Goal: Task Accomplishment & Management: Manage account settings

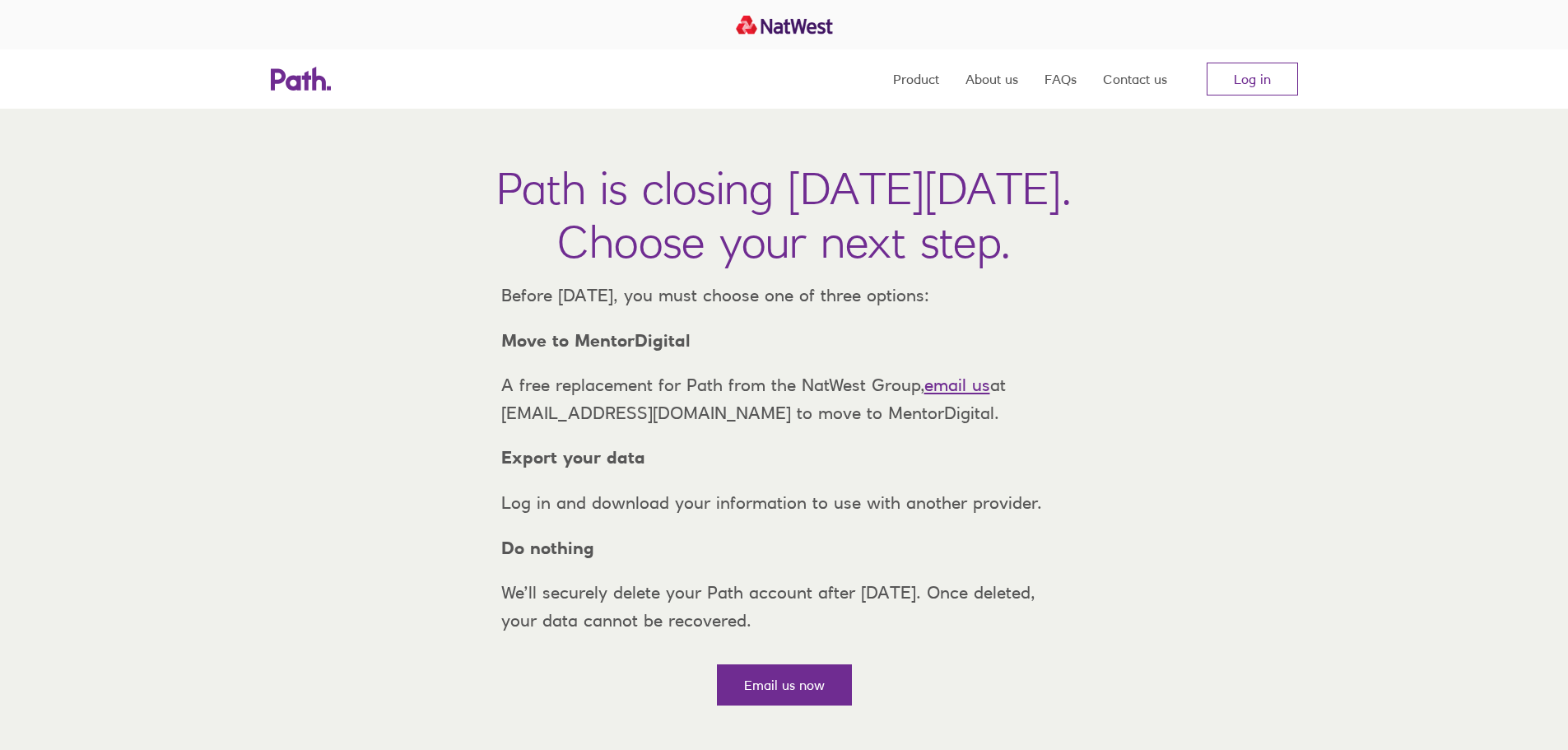
click at [1227, 101] on nav "Product About us FAQs Contact us Log in" at bounding box center [1095, 79] width 405 height 59
click at [1235, 82] on link "Log in" at bounding box center [1252, 79] width 91 height 33
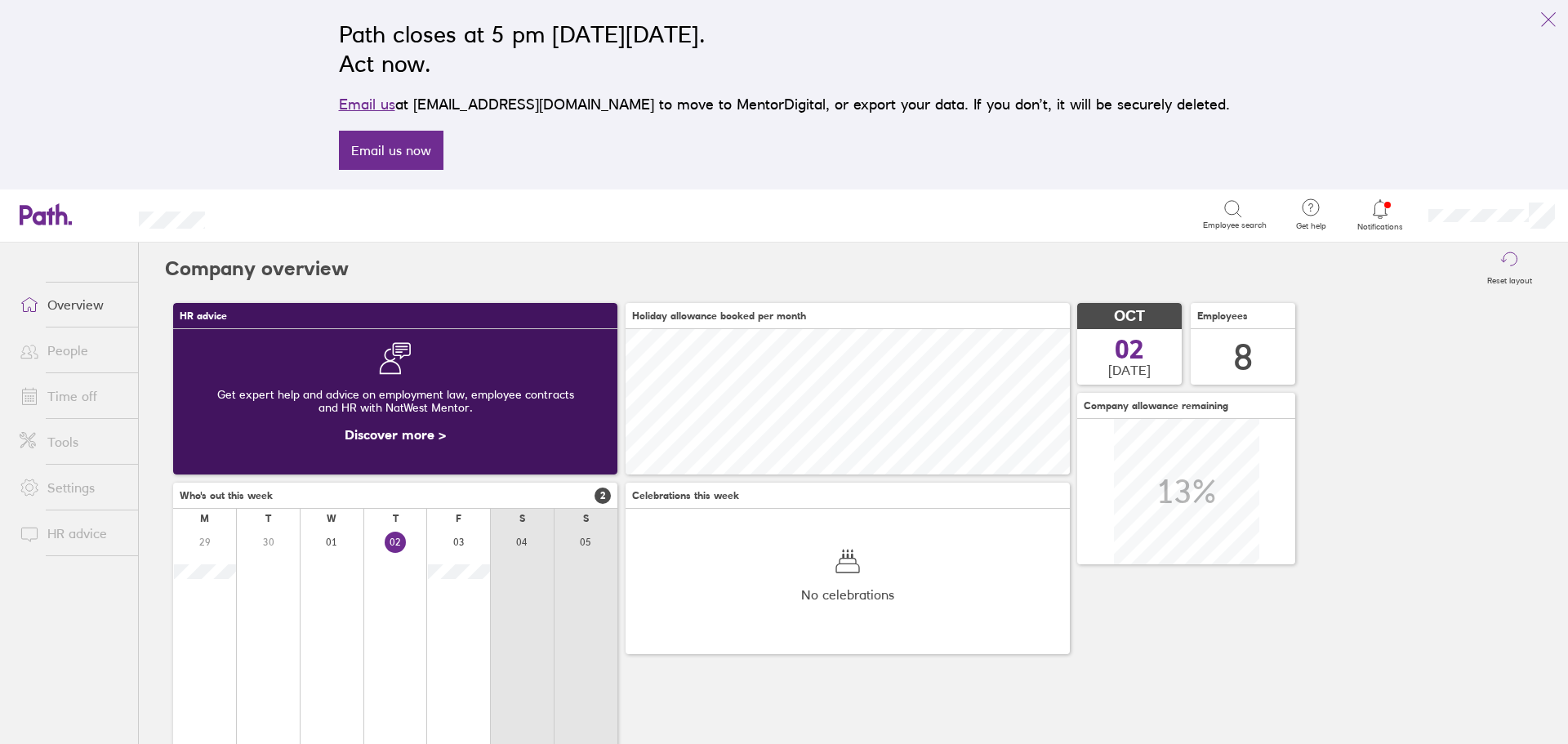
scroll to position [146, 444]
click at [73, 388] on link "Time off" at bounding box center [72, 396] width 132 height 33
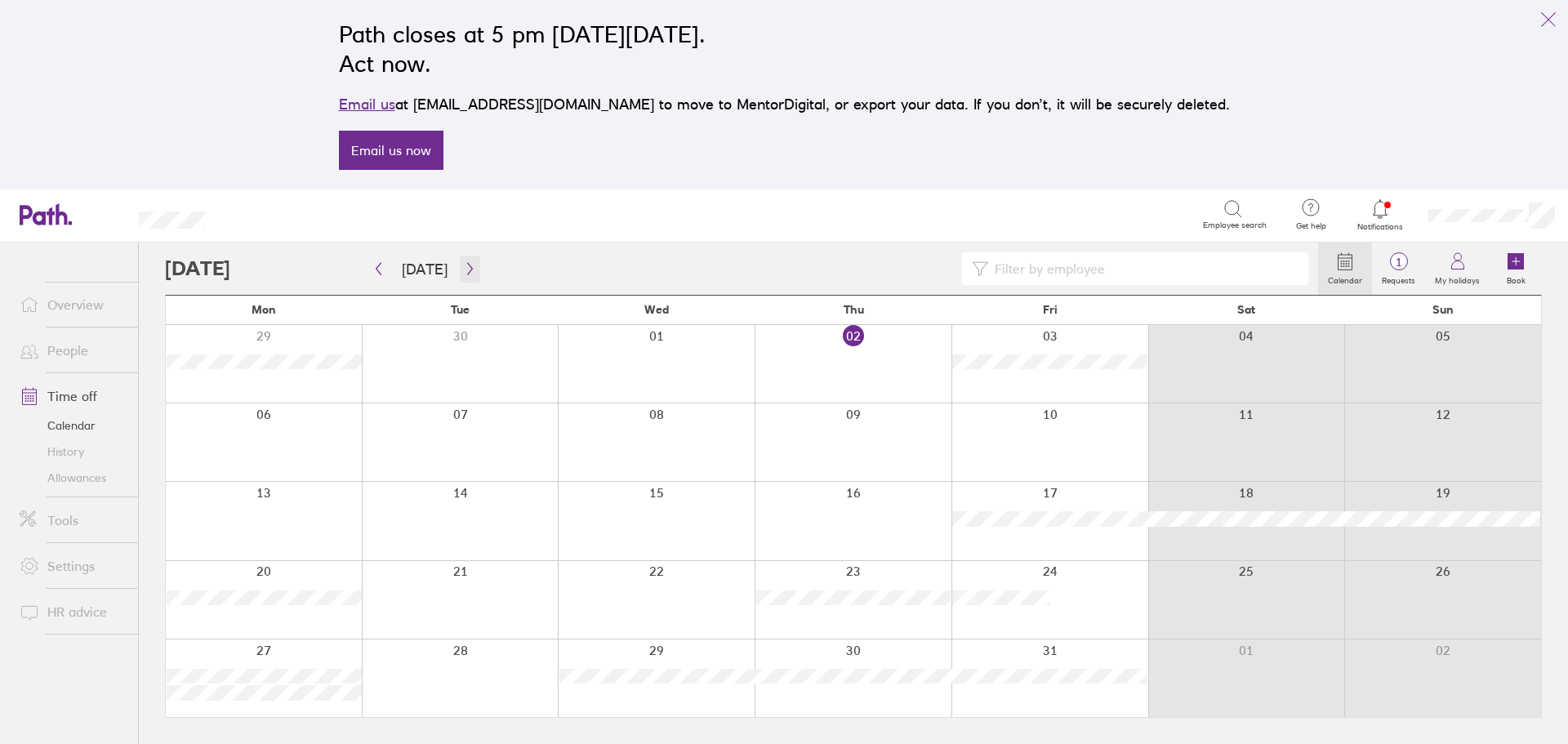
click at [464, 269] on icon "button" at bounding box center [470, 268] width 12 height 13
click at [830, 695] on div at bounding box center [852, 678] width 197 height 78
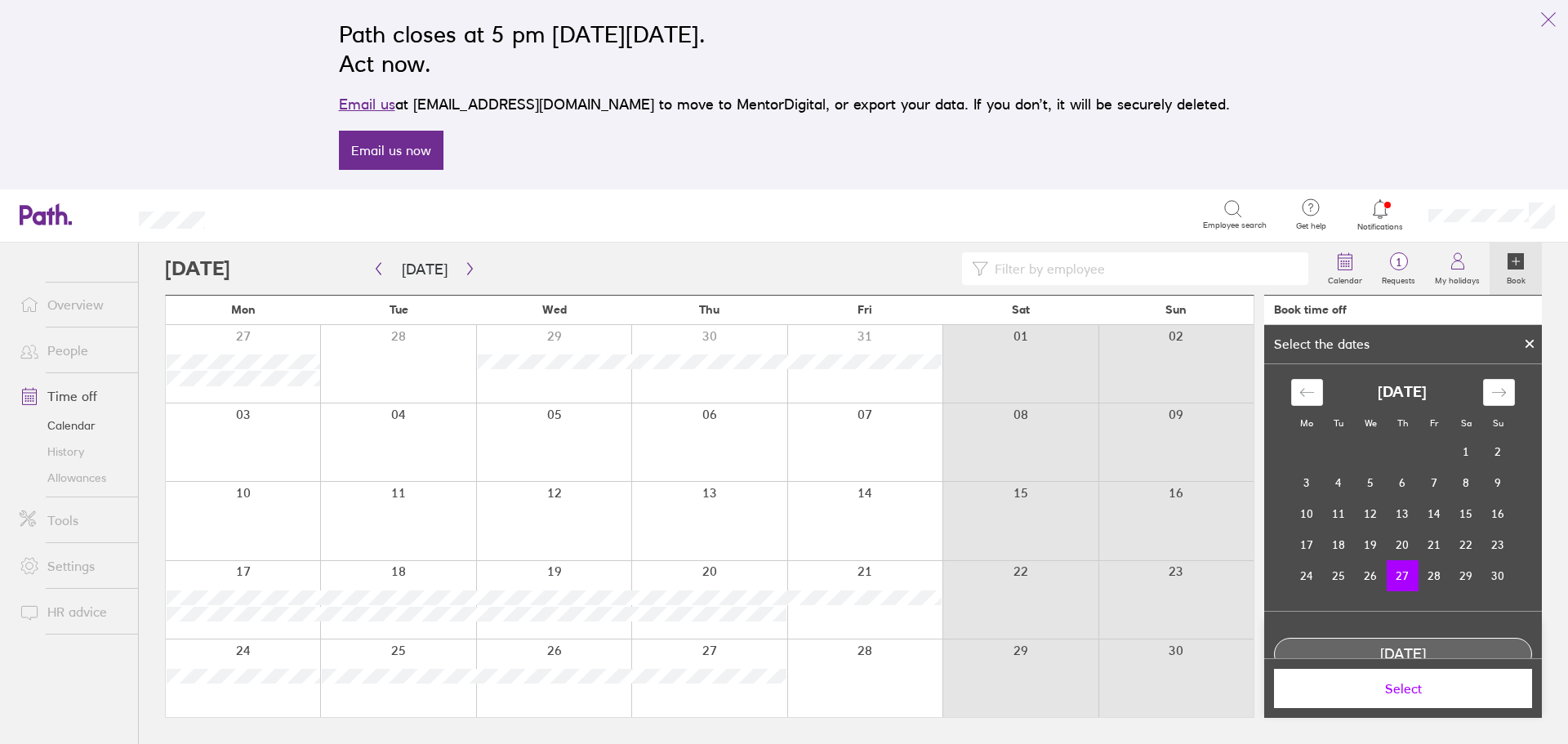
click at [1392, 683] on span "Select" at bounding box center [1402, 688] width 235 height 15
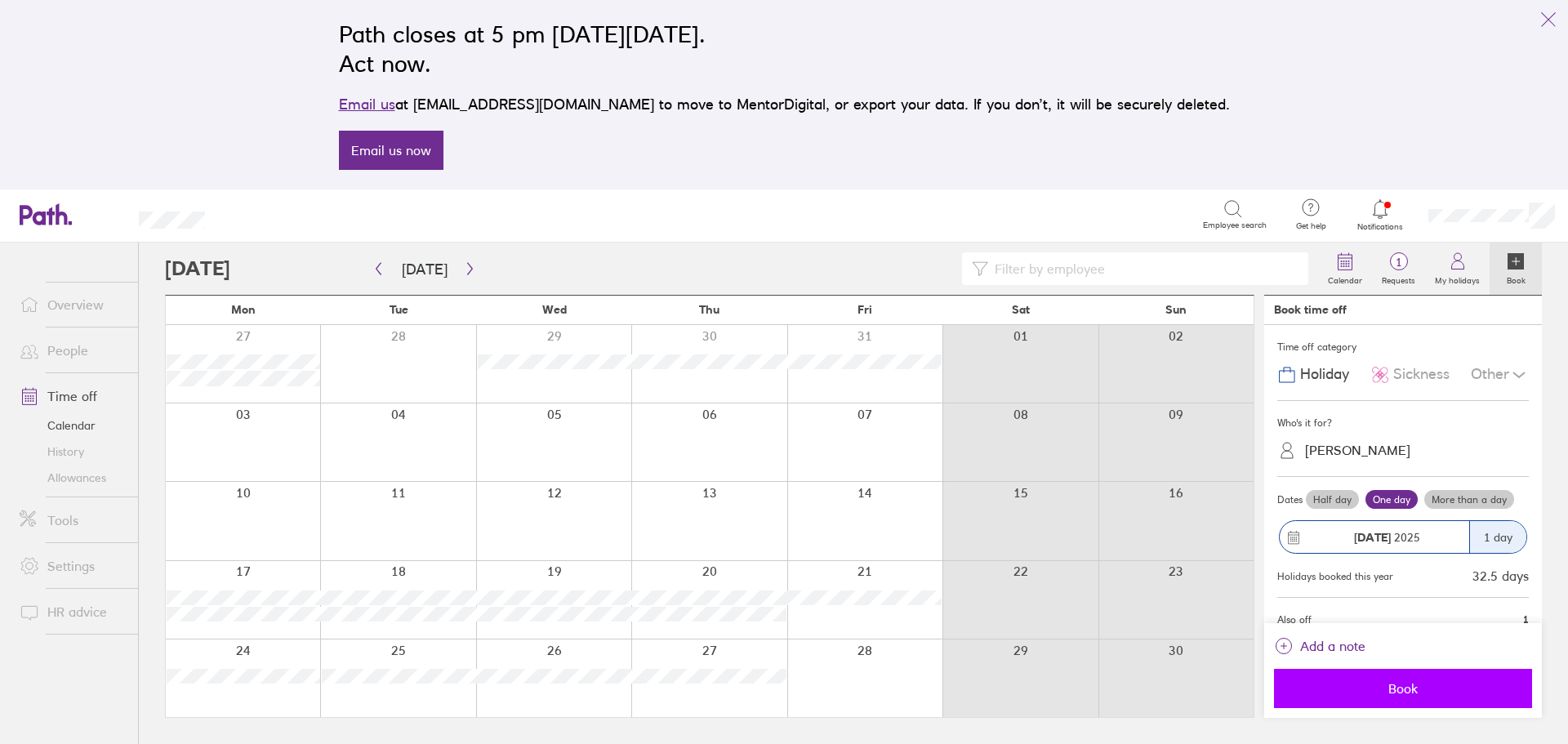
click at [1396, 698] on button "Book" at bounding box center [1403, 688] width 258 height 39
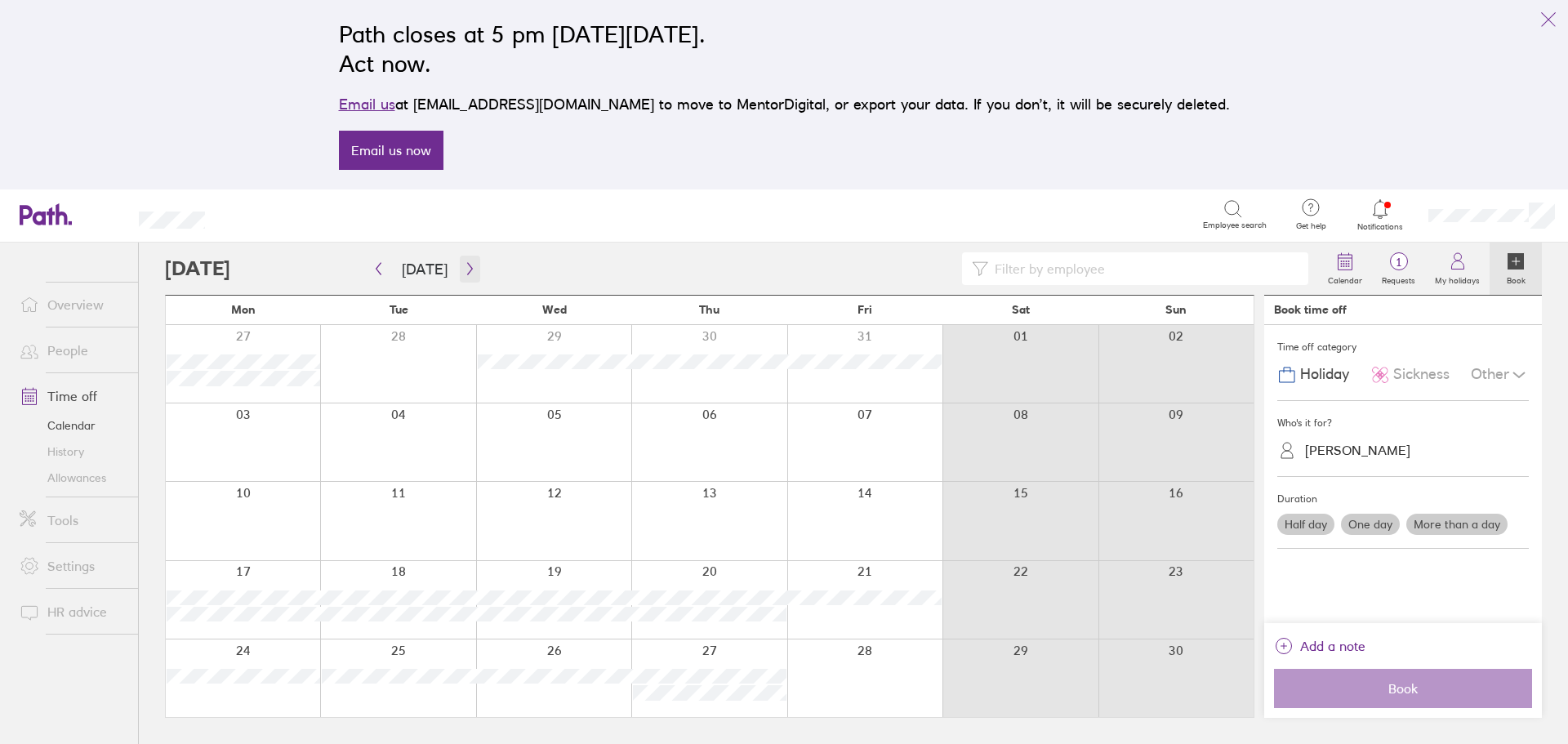
click at [464, 268] on icon "button" at bounding box center [470, 268] width 12 height 13
click at [1409, 275] on label "Requests" at bounding box center [1399, 278] width 53 height 15
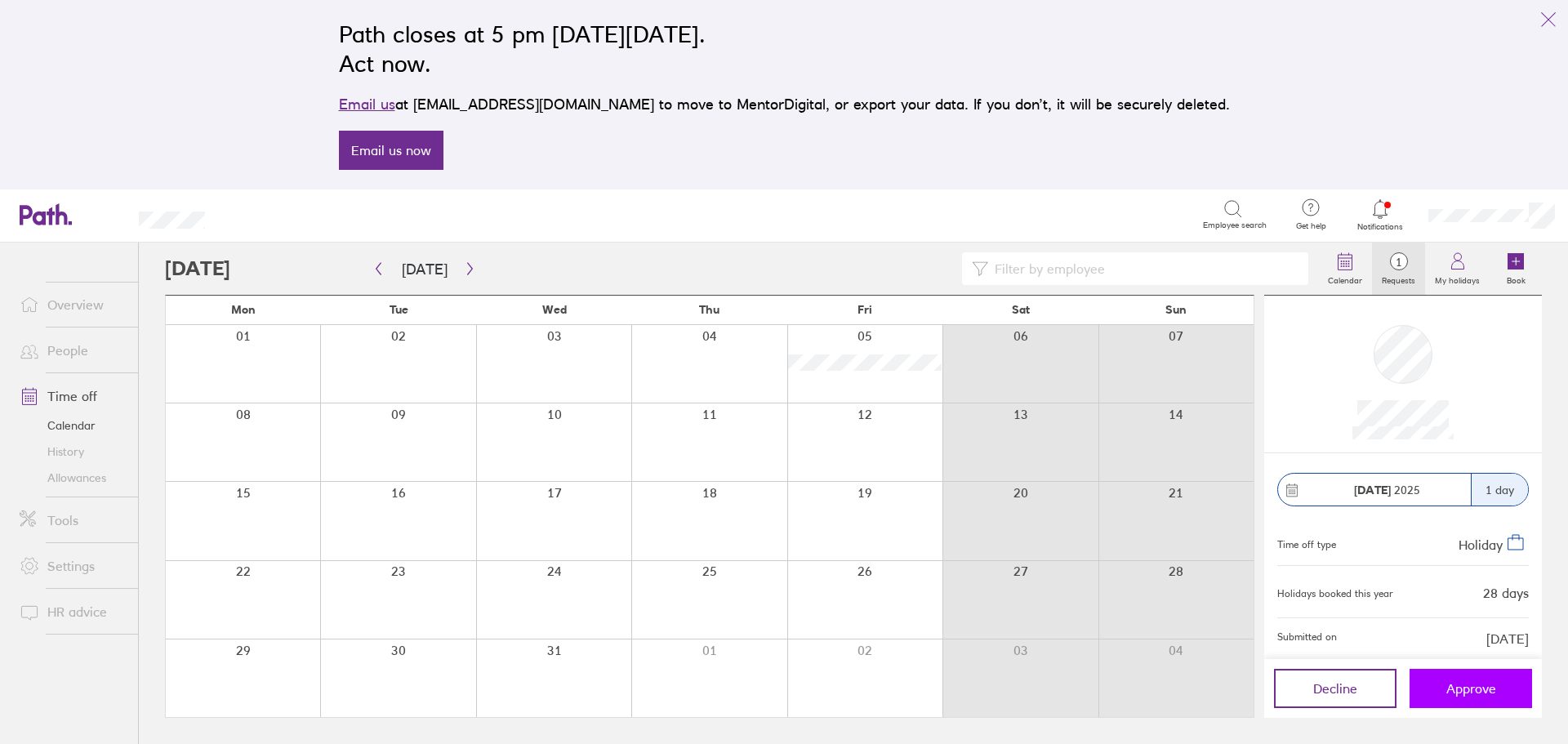
click at [1474, 695] on span "Approve" at bounding box center [1471, 688] width 49 height 15
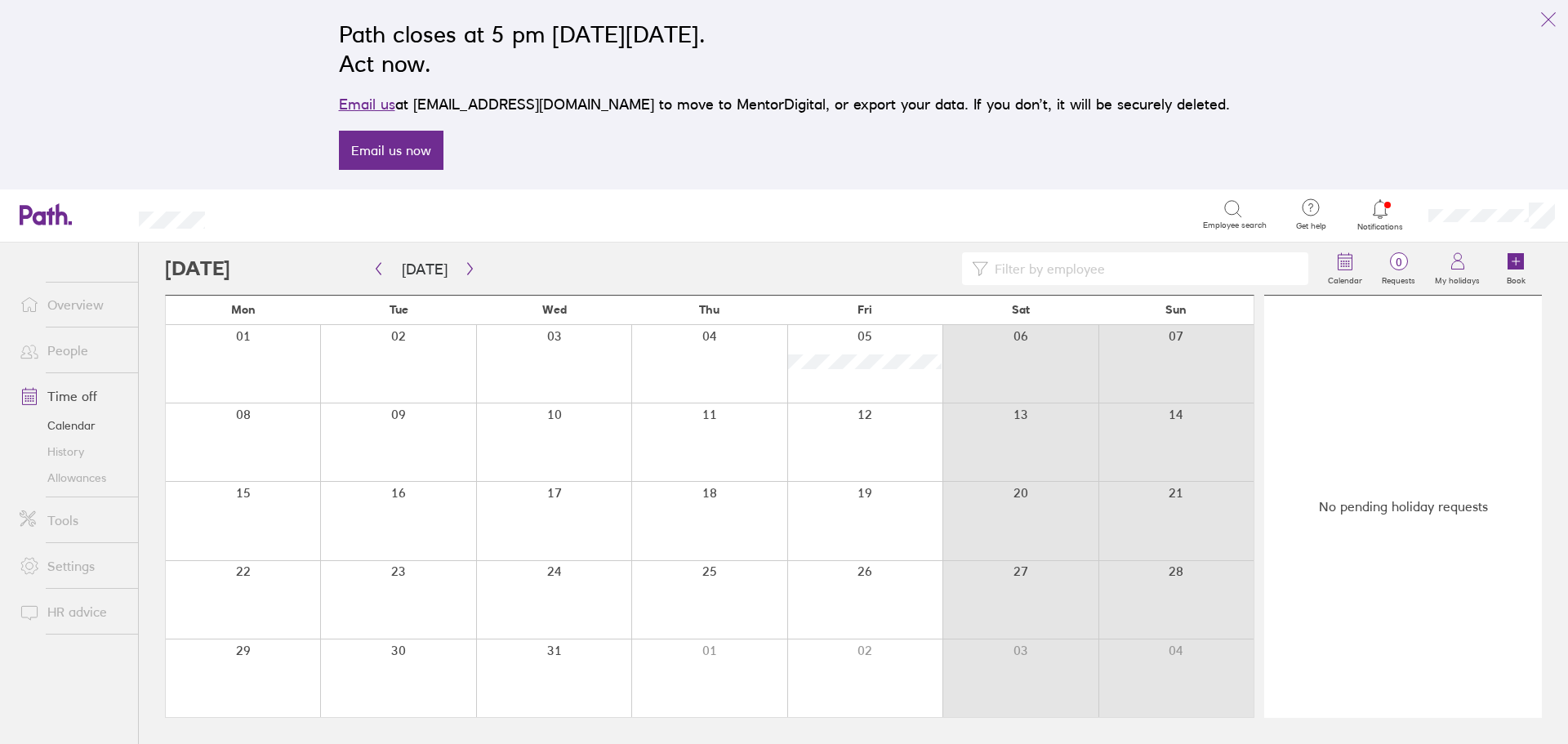
click at [78, 477] on link "Allowances" at bounding box center [72, 478] width 132 height 27
